Goal: Task Accomplishment & Management: Use online tool/utility

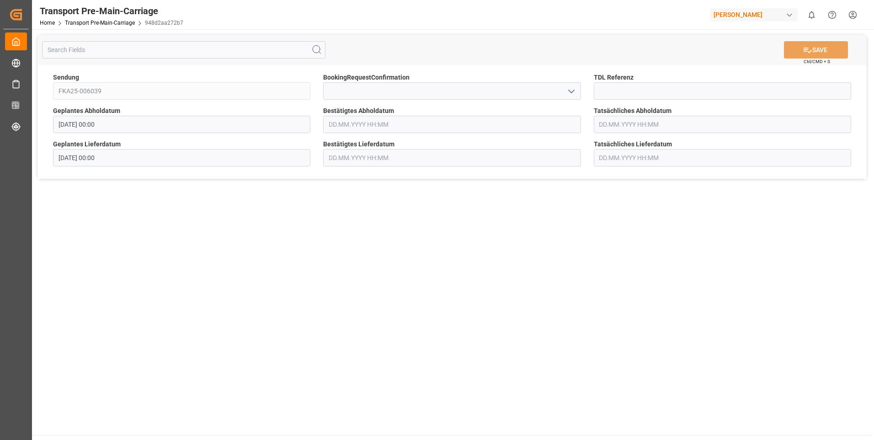
click at [354, 123] on input "text" at bounding box center [451, 124] width 257 height 17
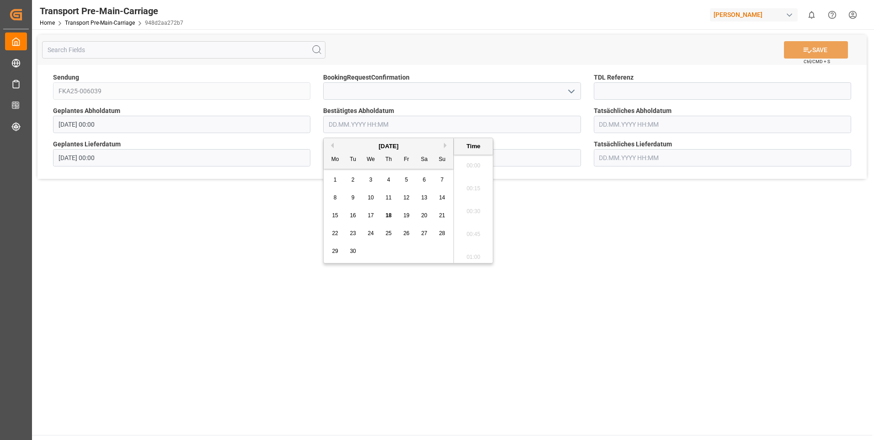
scroll to position [1100, 0]
click at [333, 230] on span "22" at bounding box center [335, 233] width 6 height 6
click at [389, 212] on span "18" at bounding box center [388, 215] width 6 height 6
type input "[DATE] 00:00"
click at [818, 53] on button "SAVE" at bounding box center [816, 49] width 64 height 17
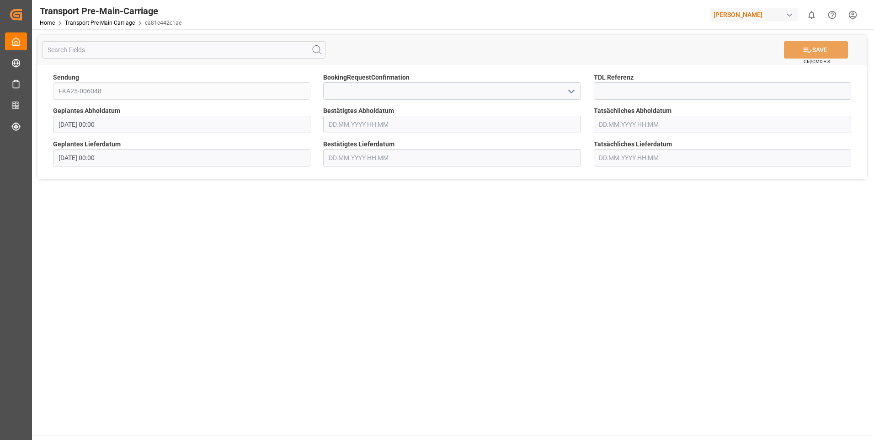
click at [350, 123] on input "text" at bounding box center [451, 124] width 257 height 17
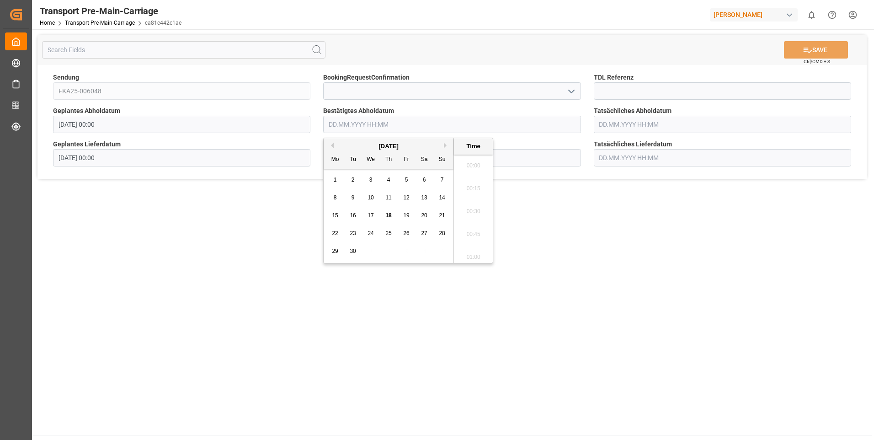
scroll to position [1123, 0]
click at [333, 233] on span "22" at bounding box center [335, 233] width 6 height 6
type input "[DATE] 00:00"
click at [816, 44] on button "SAVE" at bounding box center [816, 49] width 64 height 17
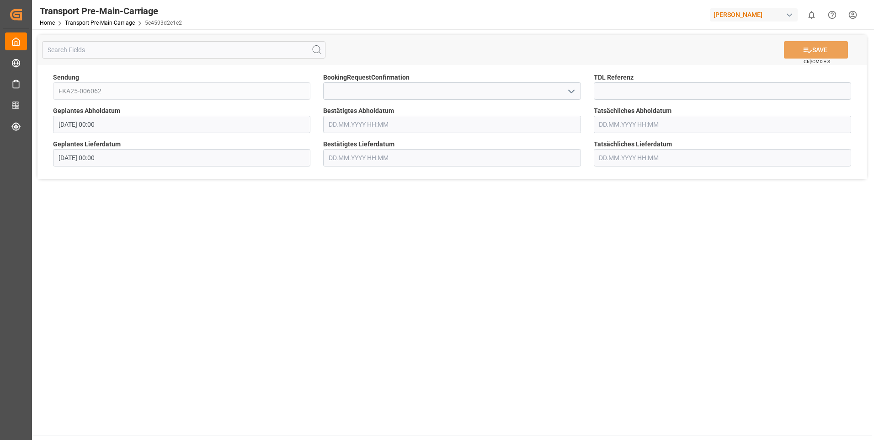
click at [346, 121] on input "text" at bounding box center [451, 124] width 257 height 17
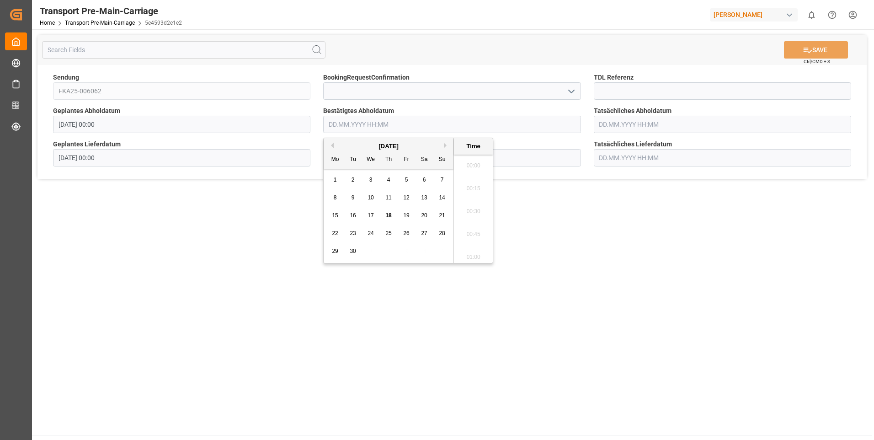
scroll to position [1168, 0]
click at [356, 232] on div "23" at bounding box center [352, 233] width 11 height 11
type input "23.09.2025 00:00"
click at [827, 49] on button "SAVE" at bounding box center [816, 49] width 64 height 17
